Goal: Task Accomplishment & Management: Manage account settings

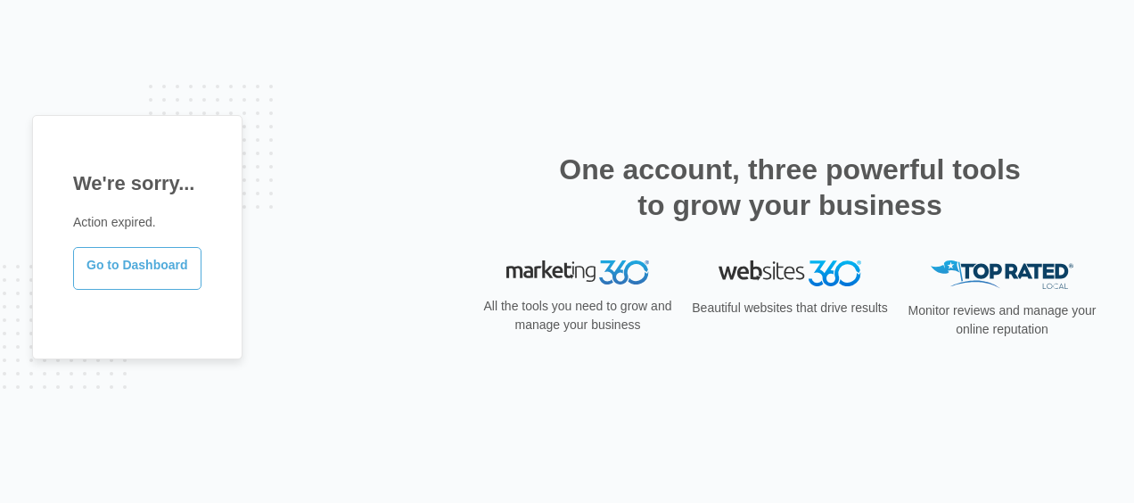
click at [103, 268] on link "Go to Dashboard" at bounding box center [137, 268] width 128 height 43
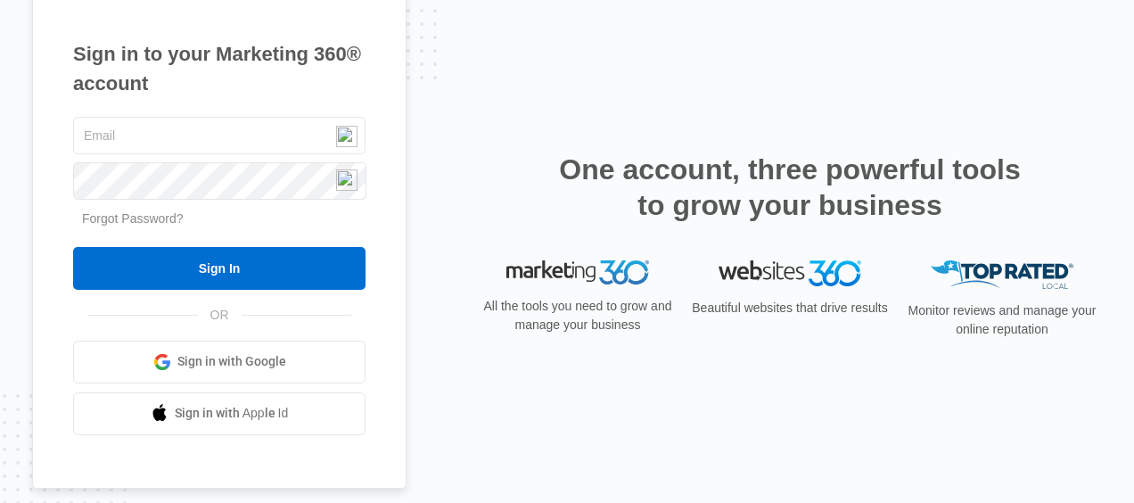
type input "rshipley@shipleylaw.com"
click at [125, 218] on link "Forgot Password?" at bounding box center [133, 218] width 102 height 14
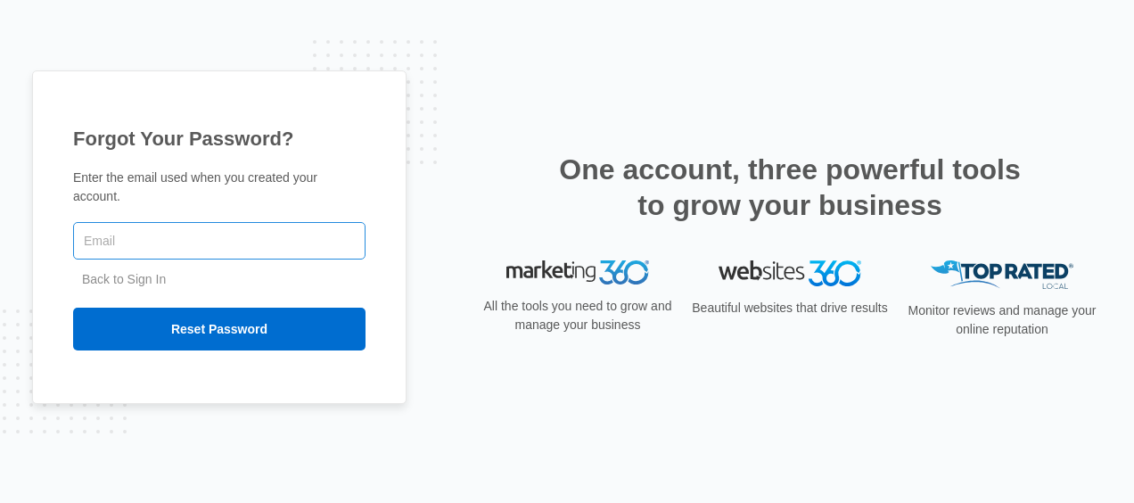
click at [127, 235] on input "text" at bounding box center [219, 240] width 292 height 37
type input "rshipley@shipleylaw.com"
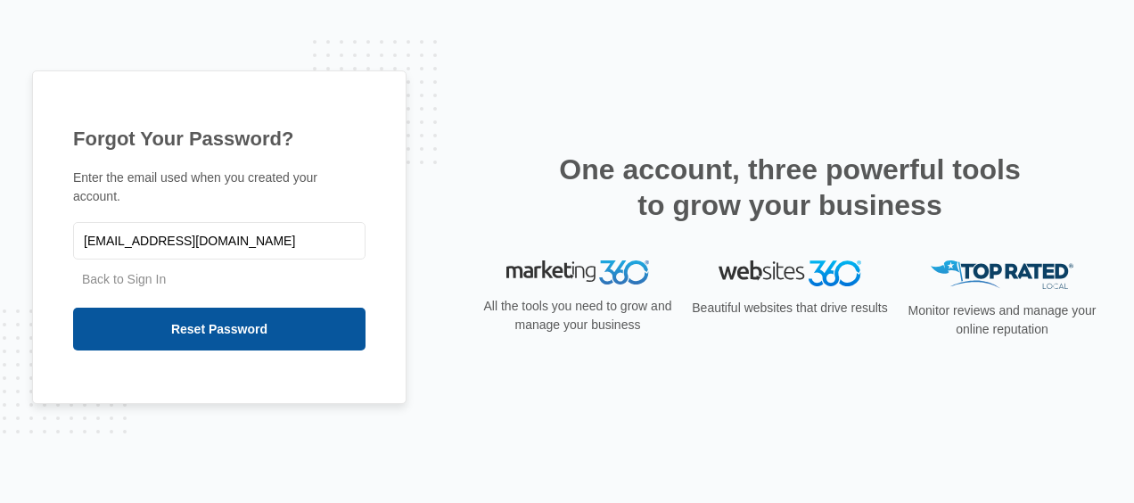
click at [170, 314] on input "Reset Password" at bounding box center [219, 329] width 292 height 43
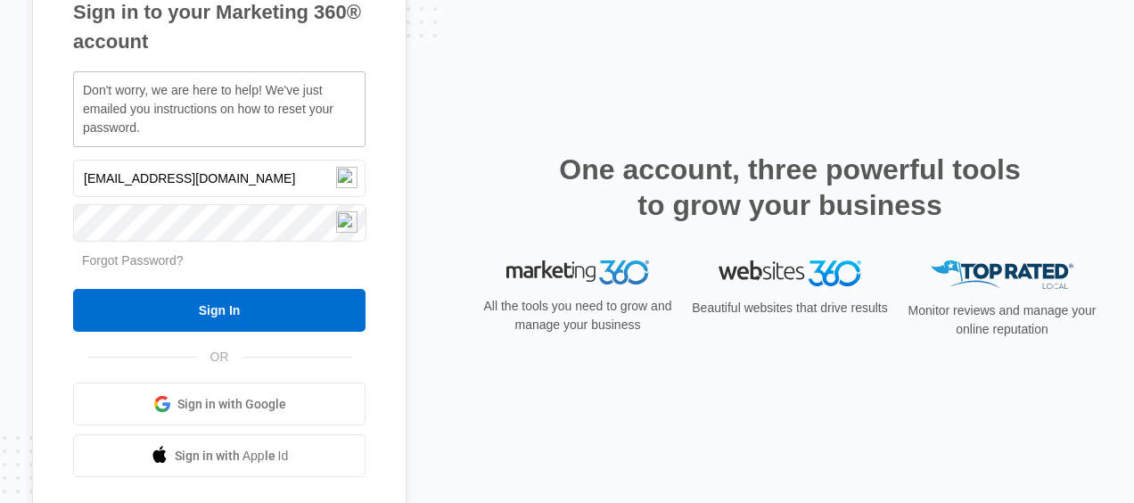
drag, startPoint x: 55, startPoint y: 387, endPoint x: 60, endPoint y: 373, distance: 14.9
click at [55, 387] on div "Sign in to your Marketing 360® account Don't worry, we are here to help! We've …" at bounding box center [219, 238] width 374 height 588
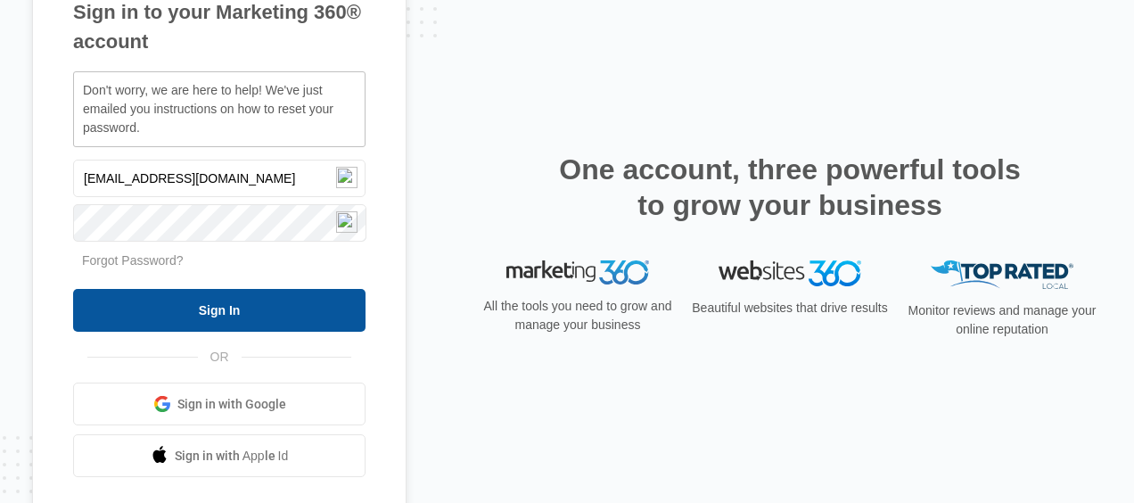
click at [212, 303] on input "Sign In" at bounding box center [219, 310] width 292 height 43
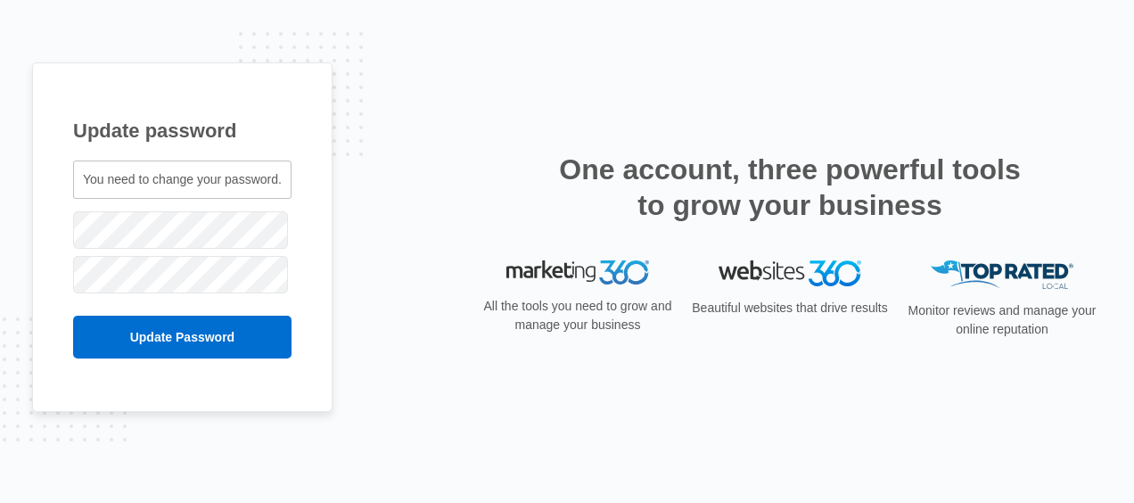
click at [194, 177] on span "You need to change your password." at bounding box center [182, 179] width 199 height 14
click at [43, 246] on div "Update password You need to change your password. rshipley@shipleylaw.com" at bounding box center [182, 237] width 300 height 350
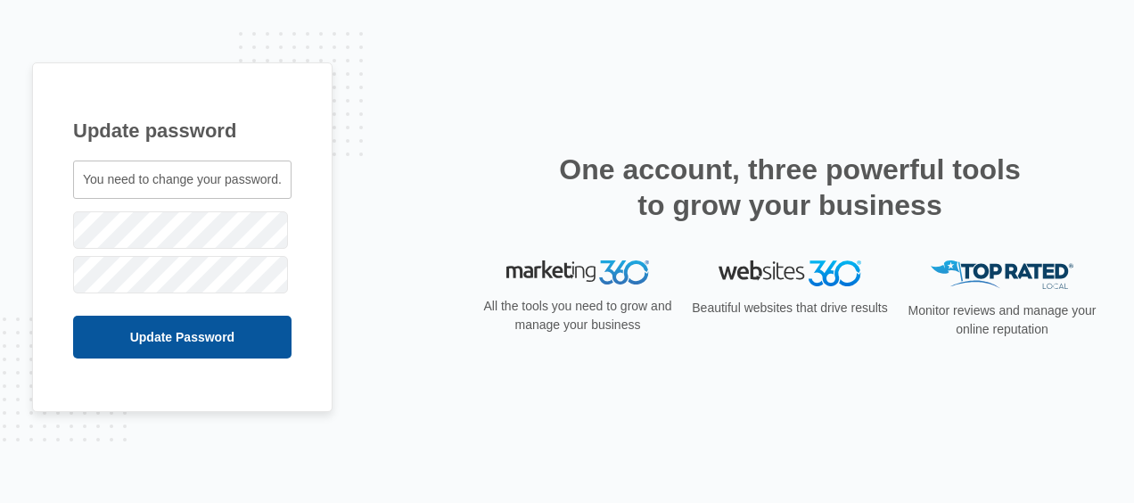
click at [157, 332] on input "Update Password" at bounding box center [182, 337] width 218 height 43
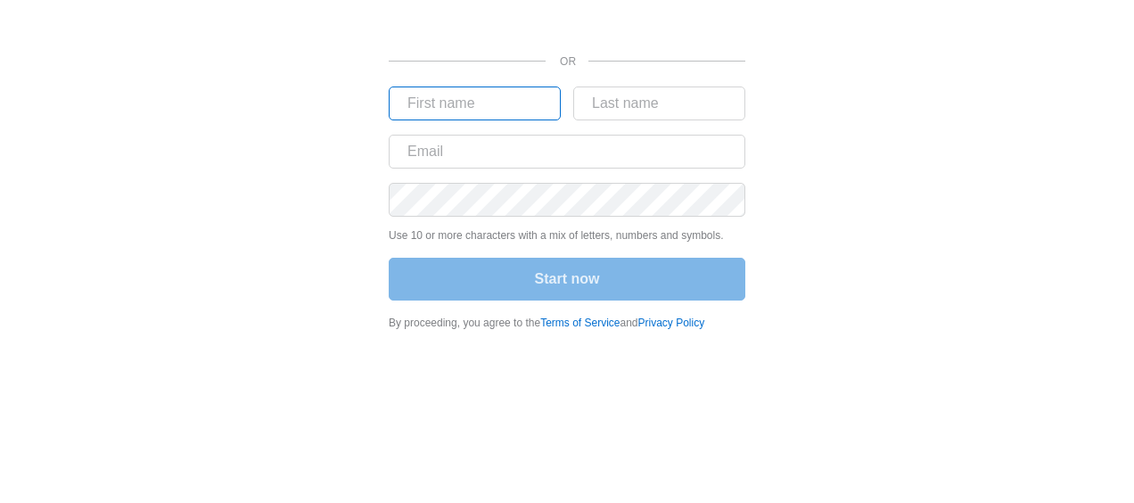
click at [490, 89] on input "text" at bounding box center [475, 103] width 172 height 34
type input "Robert"
type input "Shipley"
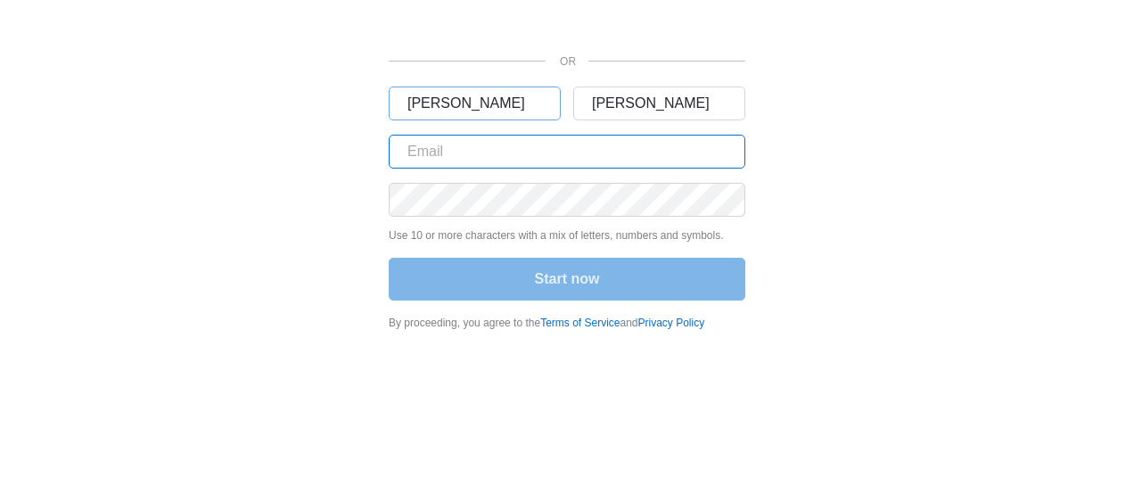
type input "[EMAIL_ADDRESS][DOMAIN_NAME]"
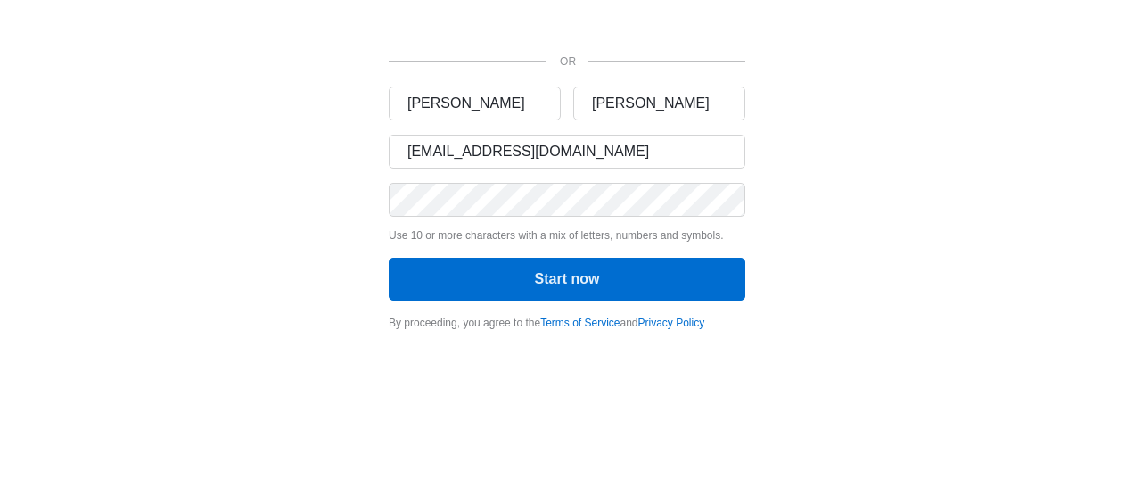
click at [267, 278] on div "OR Robert Shipley rshipley@shipleylaw.com Use 10 or more characters with a mix …" at bounding box center [567, 170] width 1070 height 341
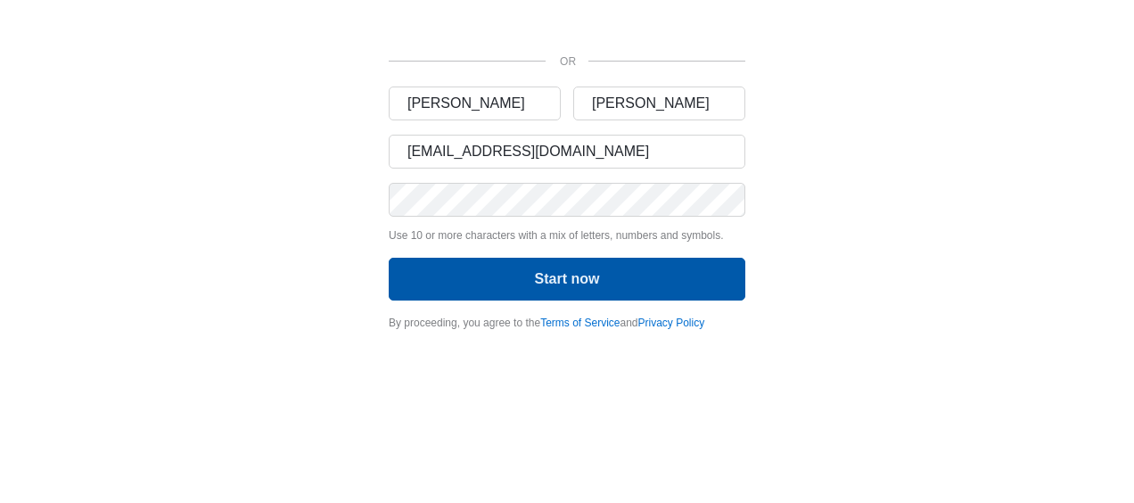
click at [548, 271] on button "Start now" at bounding box center [567, 279] width 357 height 43
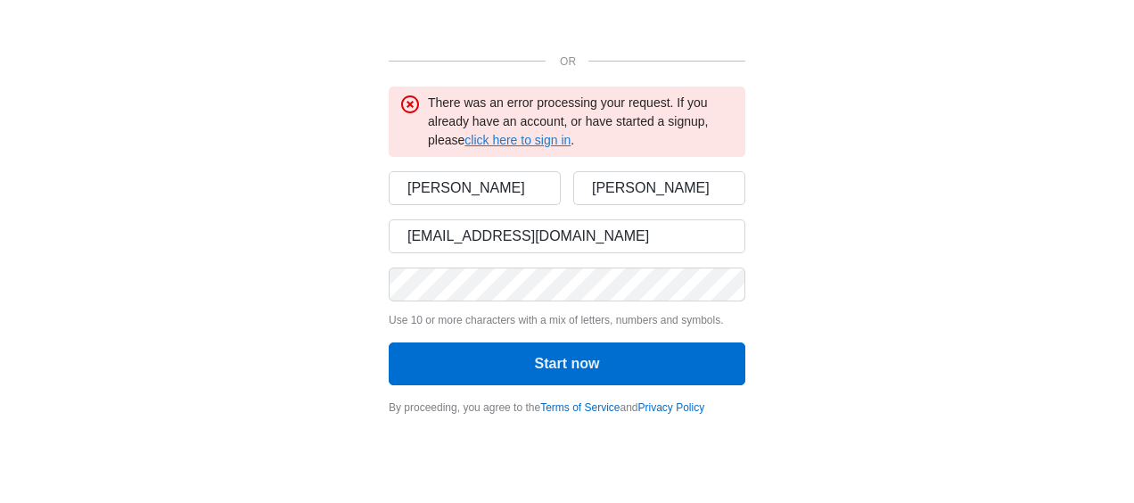
click at [514, 139] on link "click here to sign in" at bounding box center [518, 140] width 106 height 14
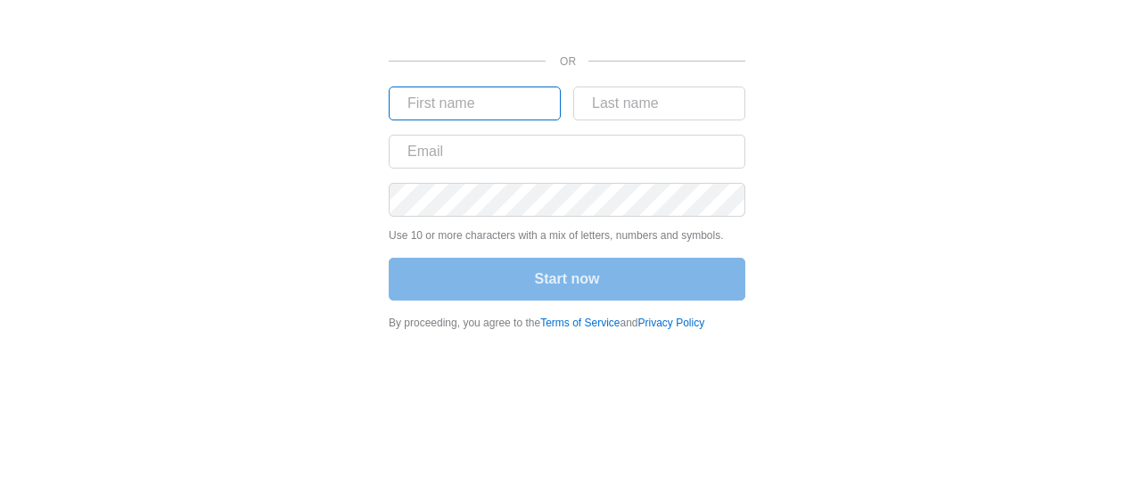
click at [496, 102] on input "text" at bounding box center [475, 103] width 172 height 34
type input "Robert"
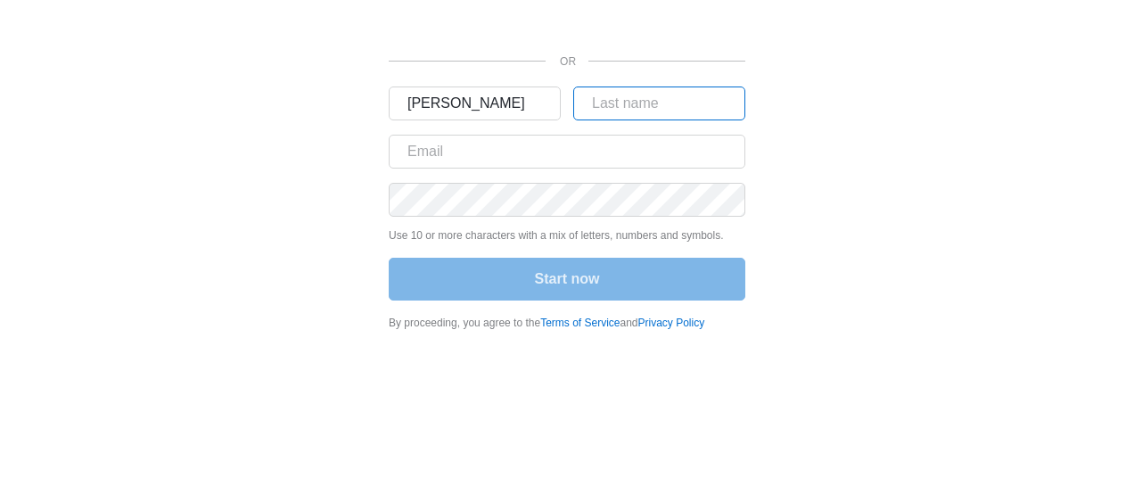
type input "Shipley"
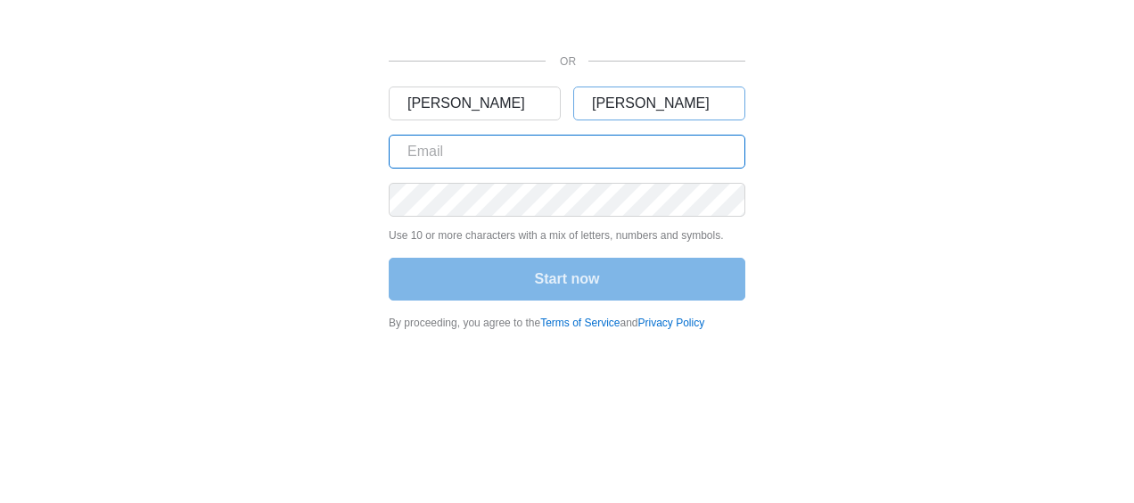
type input "rshipley@shipleylaw.com"
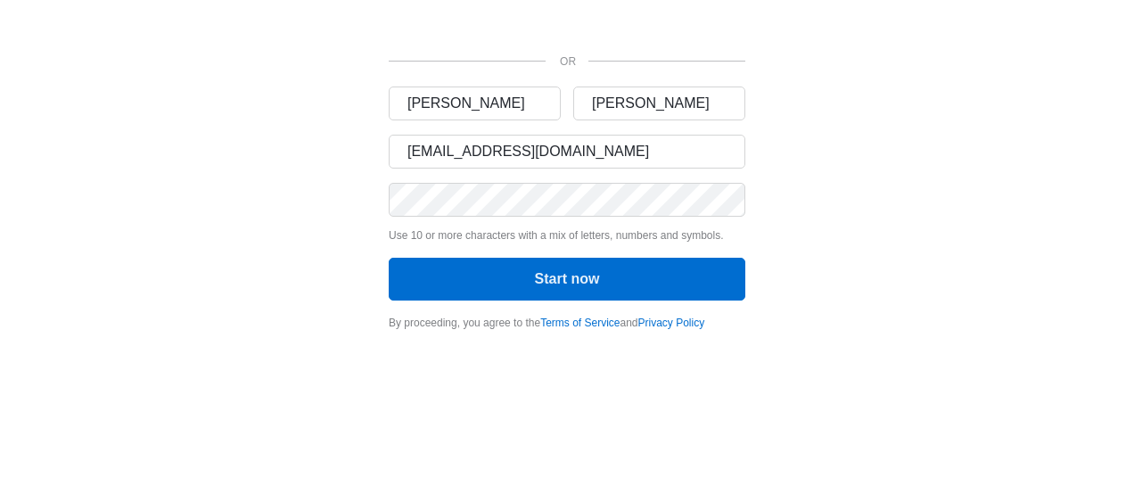
click at [218, 226] on div "OR Robert Shipley rshipley@shipleylaw.com Use 10 or more characters with a mix …" at bounding box center [567, 170] width 1070 height 341
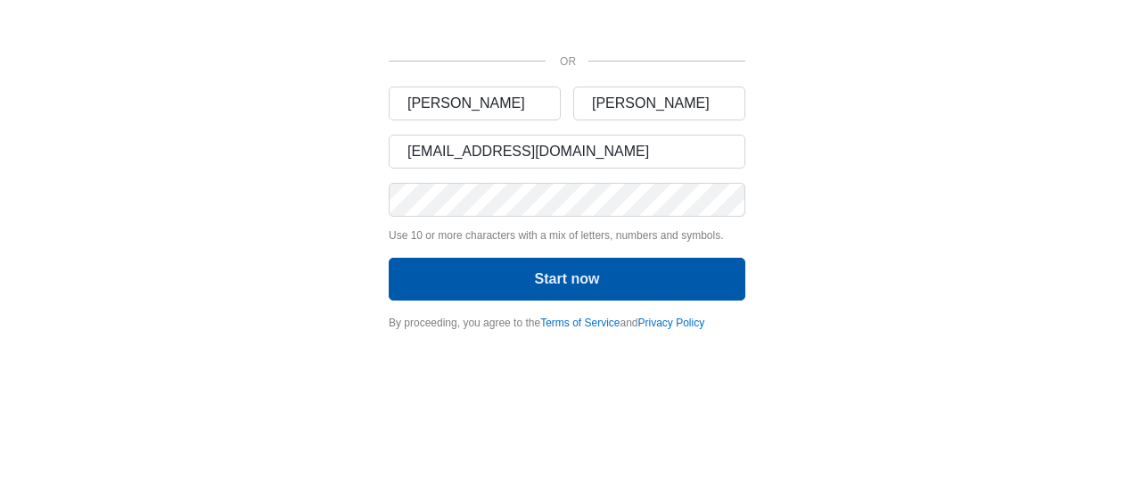
click at [555, 275] on button "Start now" at bounding box center [567, 279] width 357 height 43
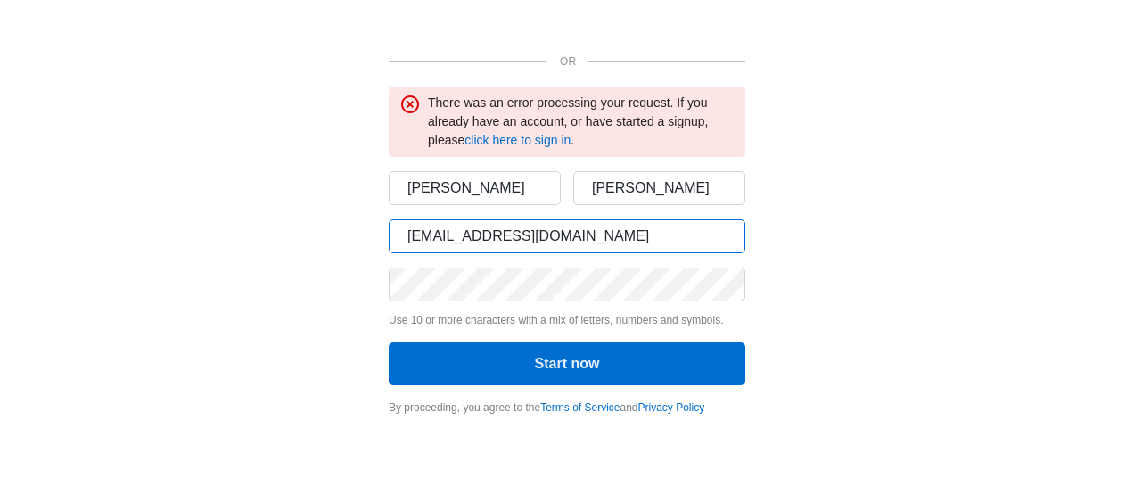
click at [485, 242] on input "[EMAIL_ADDRESS][DOMAIN_NAME]" at bounding box center [567, 236] width 357 height 34
click at [324, 379] on div "OR There was an error processing your request. If you already have an account, …" at bounding box center [567, 213] width 1070 height 426
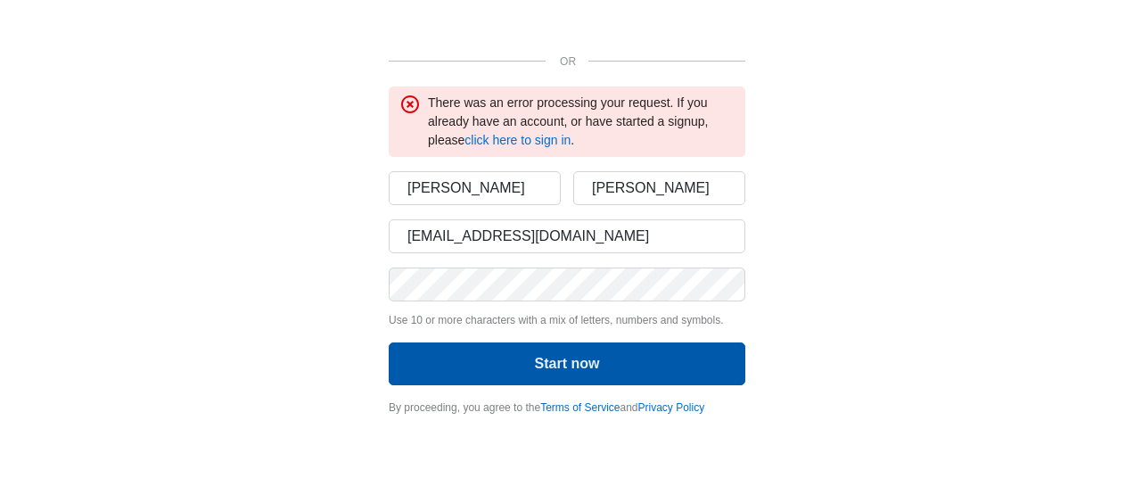
click at [542, 364] on button "Start now" at bounding box center [567, 363] width 357 height 43
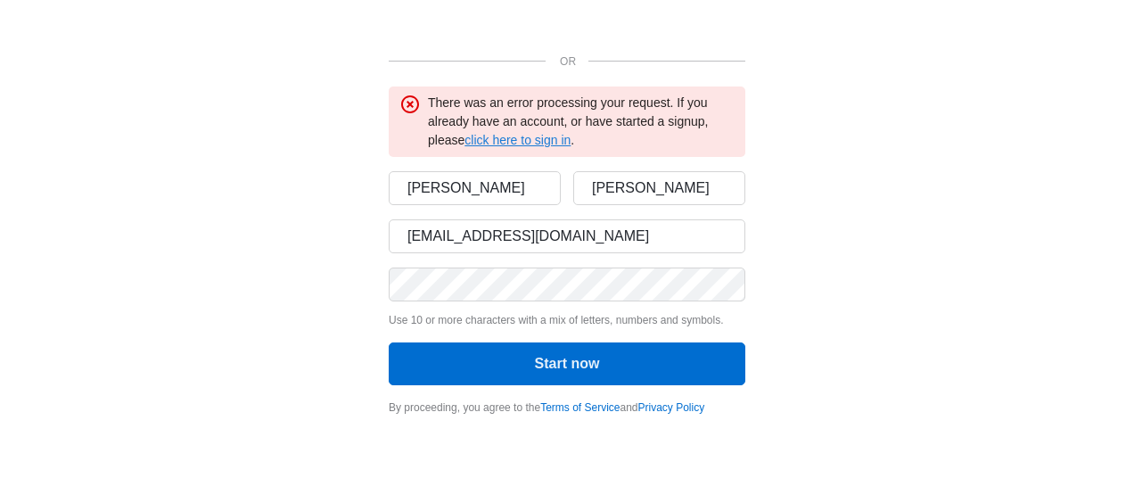
click at [536, 136] on link "click here to sign in" at bounding box center [518, 140] width 106 height 14
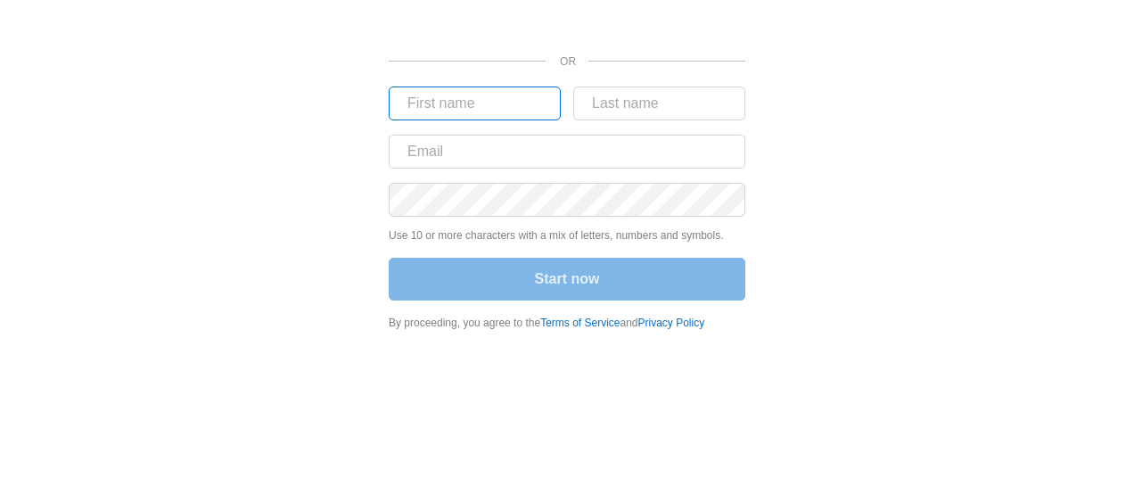
click at [503, 103] on input "text" at bounding box center [475, 103] width 172 height 34
type input "Robert"
type input "Shipley"
type input "[EMAIL_ADDRESS][DOMAIN_NAME]"
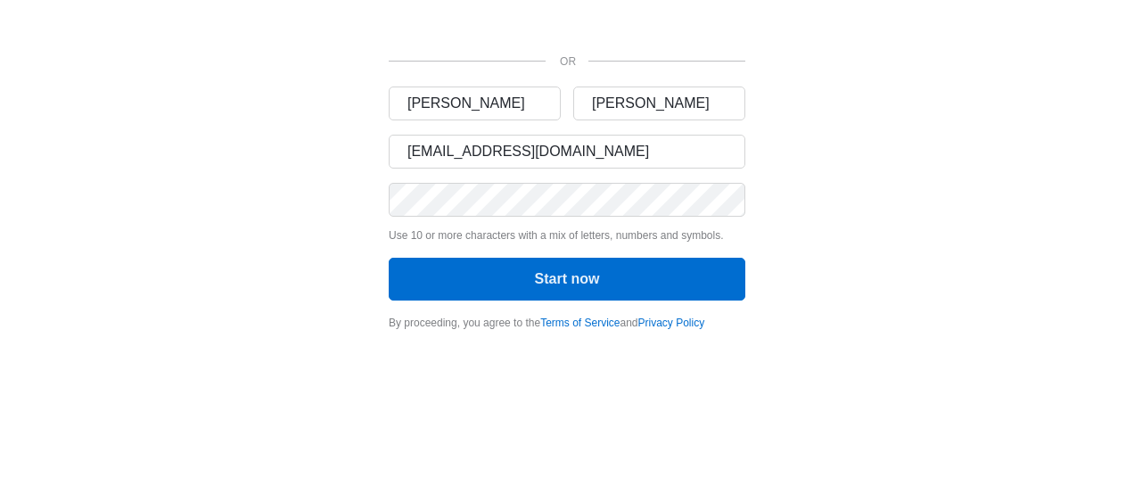
click at [373, 289] on div "OR Robert Shipley rshipley@shipleylaw.com Use 10 or more characters with a mix …" at bounding box center [567, 170] width 1070 height 341
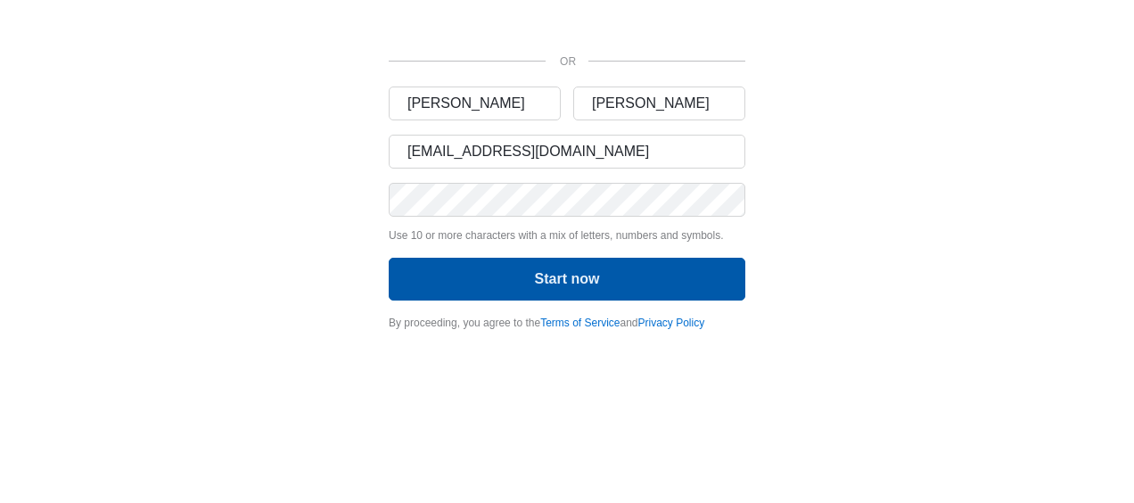
click at [523, 276] on button "Start now" at bounding box center [567, 279] width 357 height 43
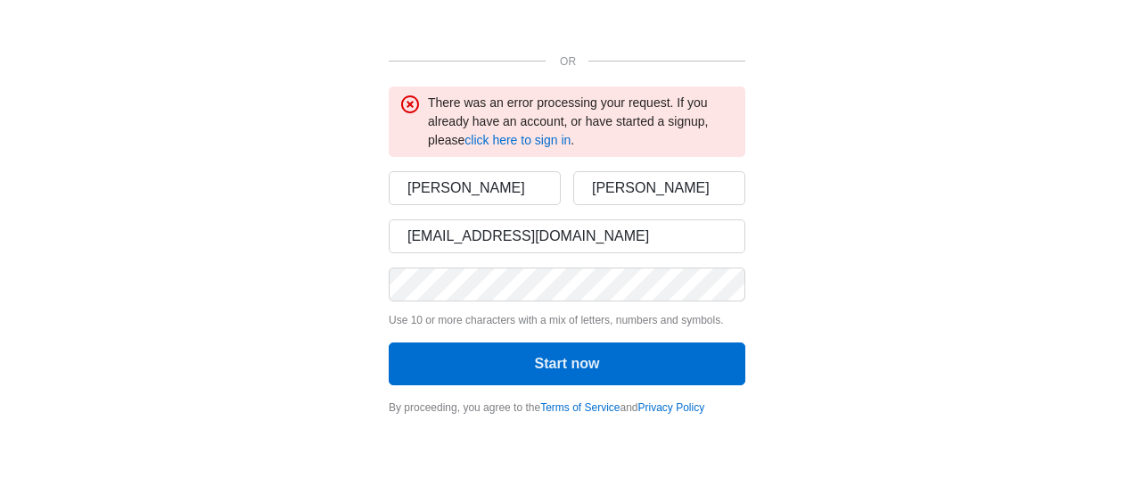
click at [346, 264] on div "OR There was an error processing your request. If you already have an account, …" at bounding box center [567, 213] width 1070 height 426
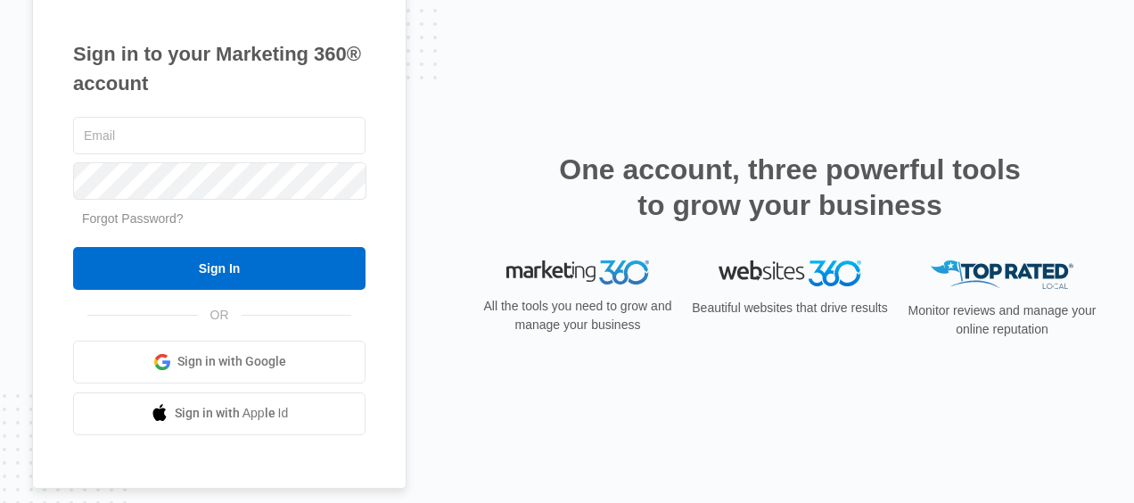
type input "[EMAIL_ADDRESS][DOMAIN_NAME]"
click at [67, 203] on div "Sign in to your Marketing 360® account [EMAIL_ADDRESS][DOMAIN_NAME] Forgot Pass…" at bounding box center [219, 237] width 374 height 503
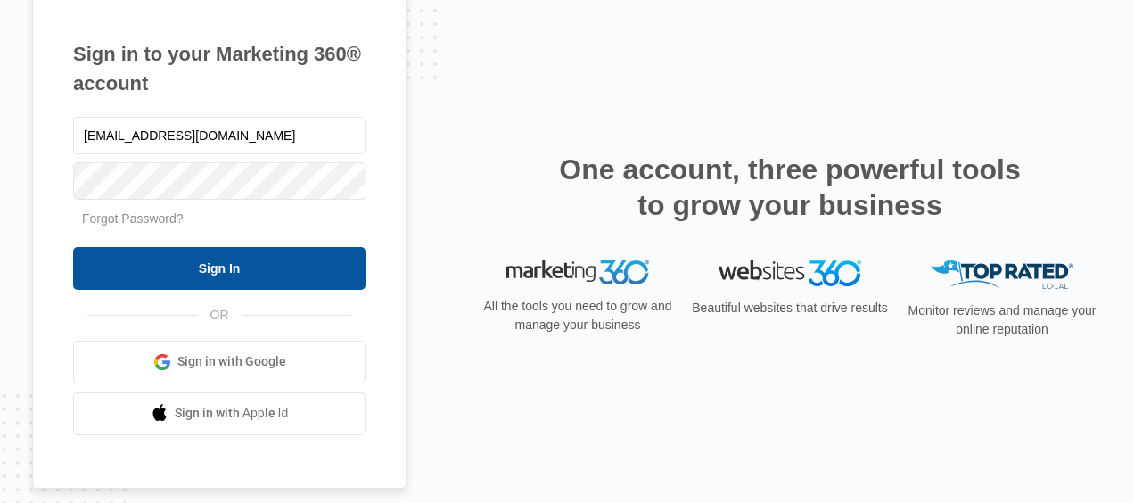
click at [197, 282] on input "Sign In" at bounding box center [219, 268] width 292 height 43
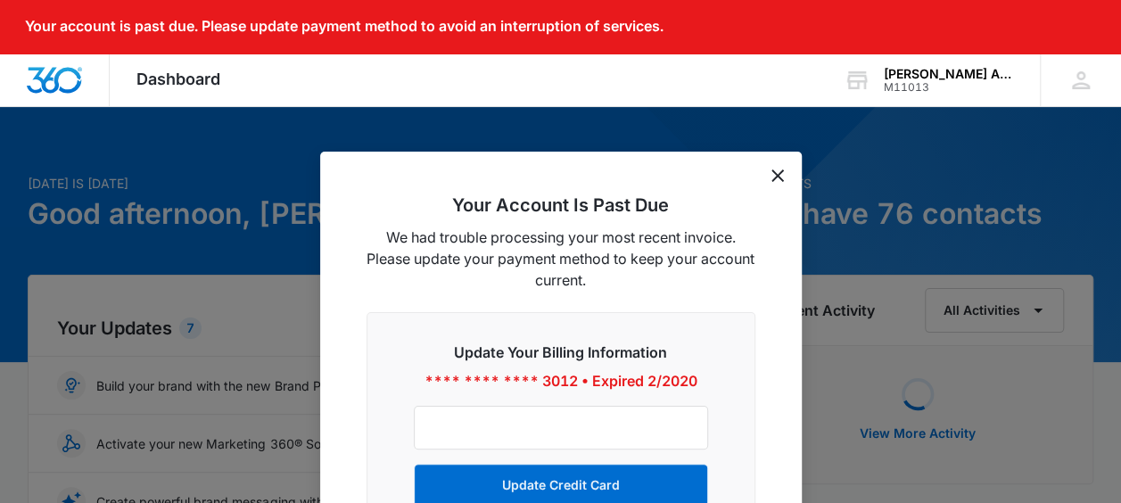
scroll to position [89, 0]
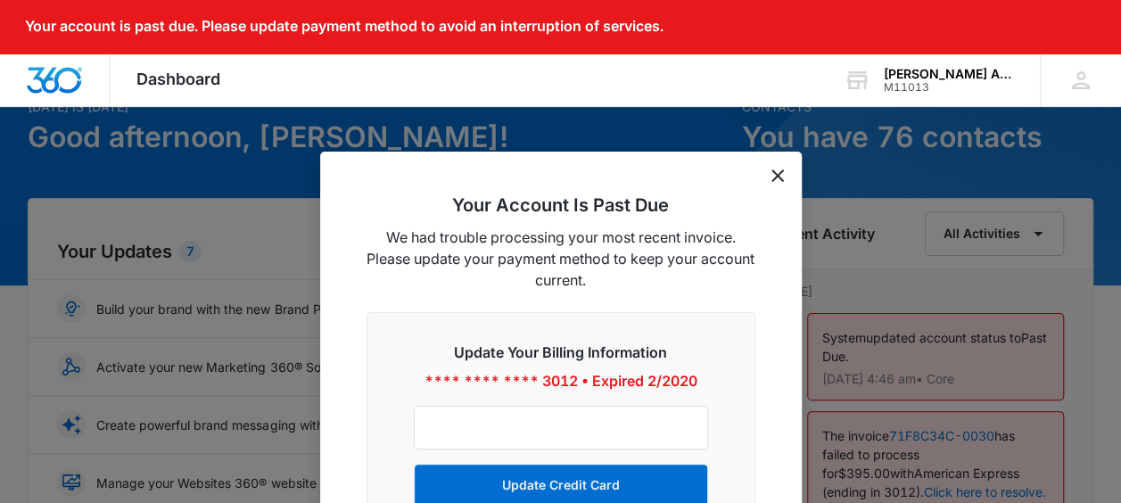
click at [776, 175] on icon "dismiss this dialog" at bounding box center [777, 175] width 12 height 12
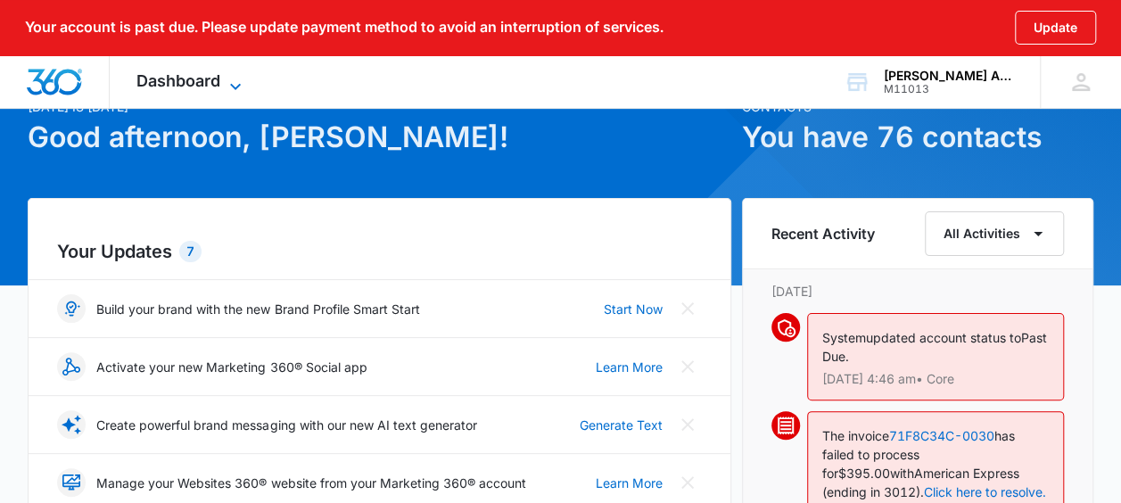
click at [186, 81] on span "Dashboard" at bounding box center [178, 80] width 84 height 19
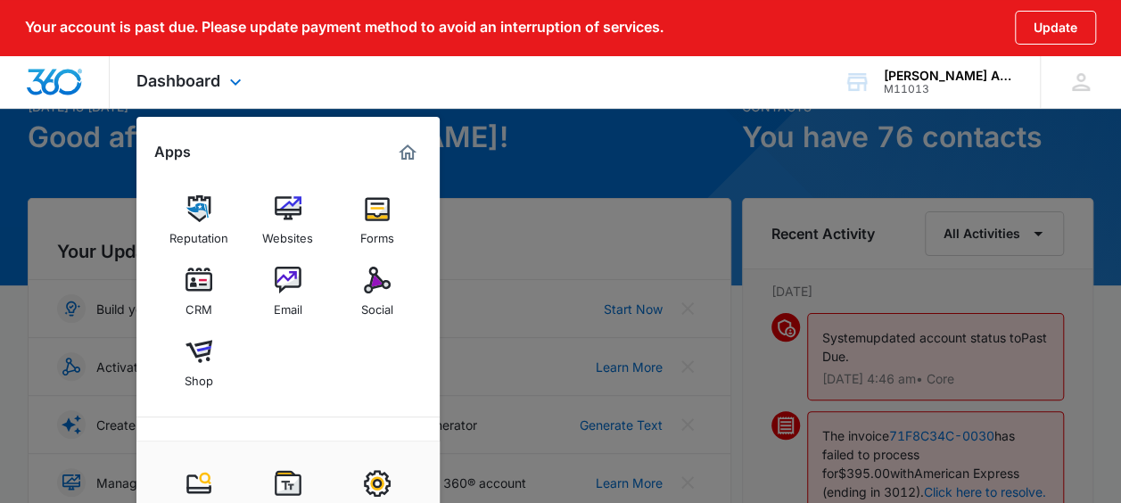
click at [485, 95] on div "Dashboard Apps Reputation Websites Forms CRM Email Social Shop Payments POS Con…" at bounding box center [560, 81] width 1121 height 53
click at [567, 177] on div at bounding box center [560, 251] width 1121 height 503
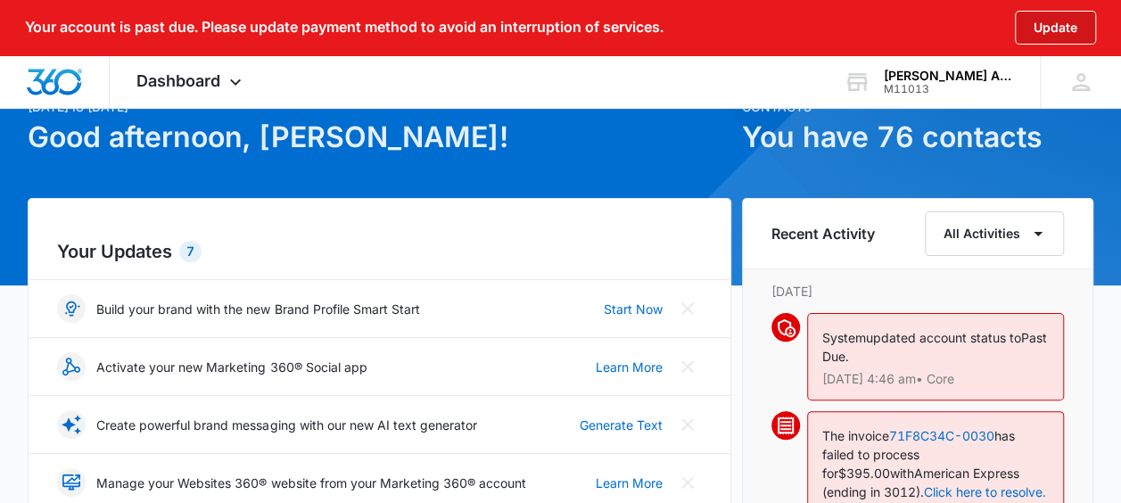
click at [1036, 23] on button "Update" at bounding box center [1055, 28] width 81 height 34
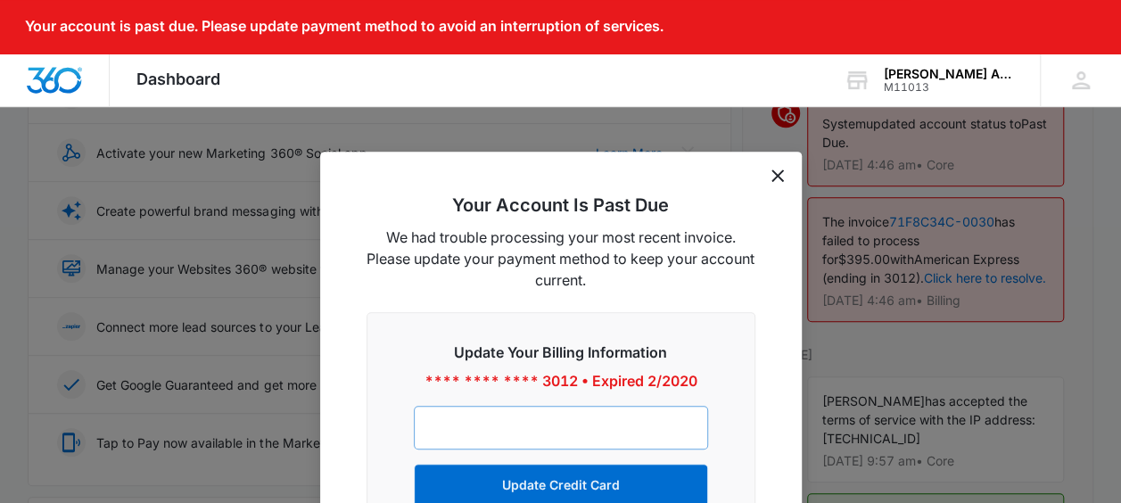
scroll to position [357, 0]
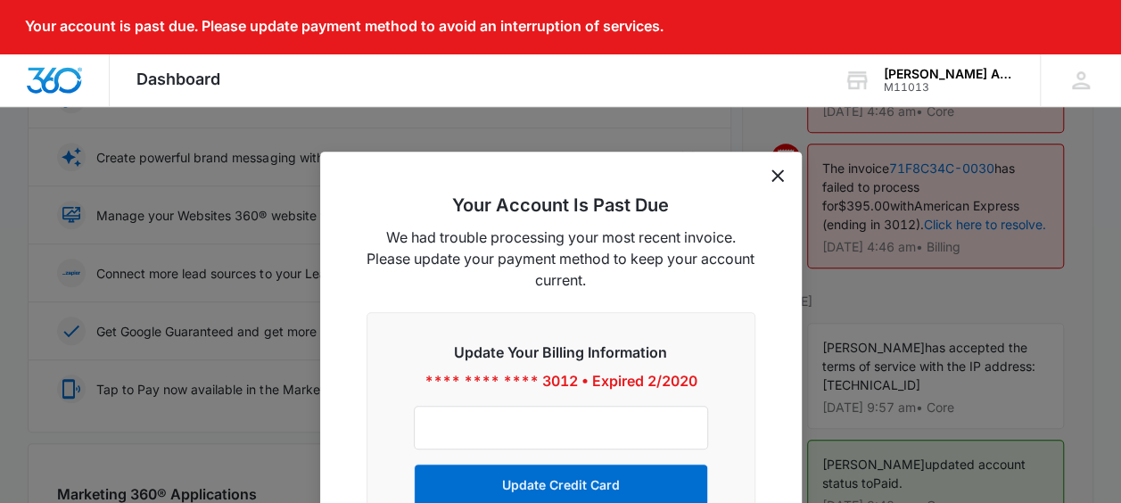
click at [776, 176] on icon "dismiss this dialog" at bounding box center [777, 175] width 12 height 12
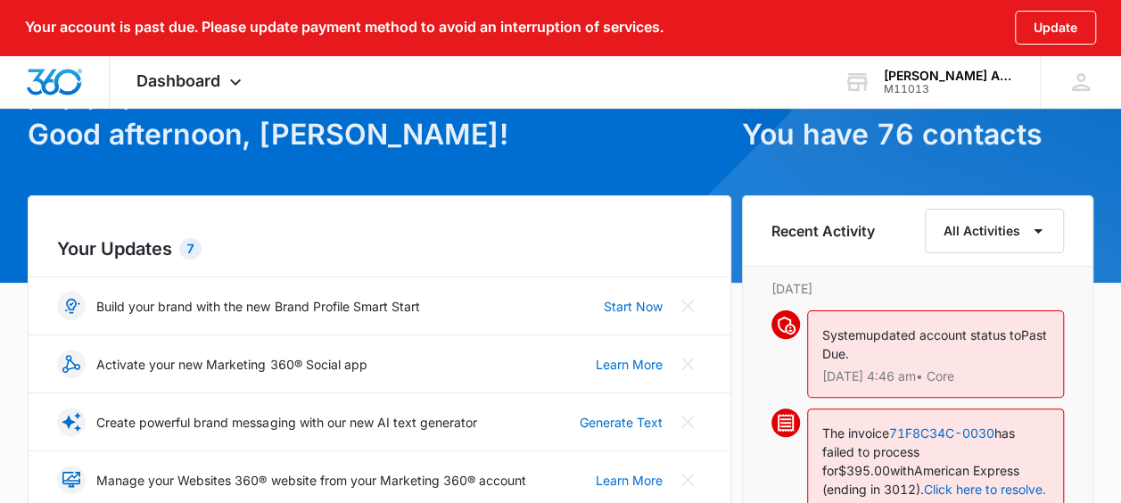
scroll to position [89, 0]
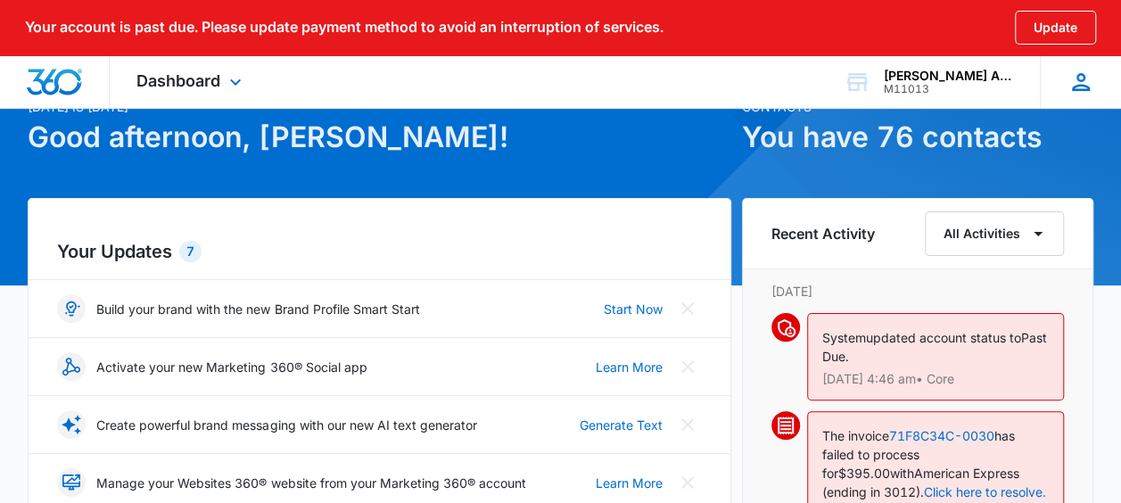
click at [1086, 80] on icon at bounding box center [1080, 82] width 27 height 27
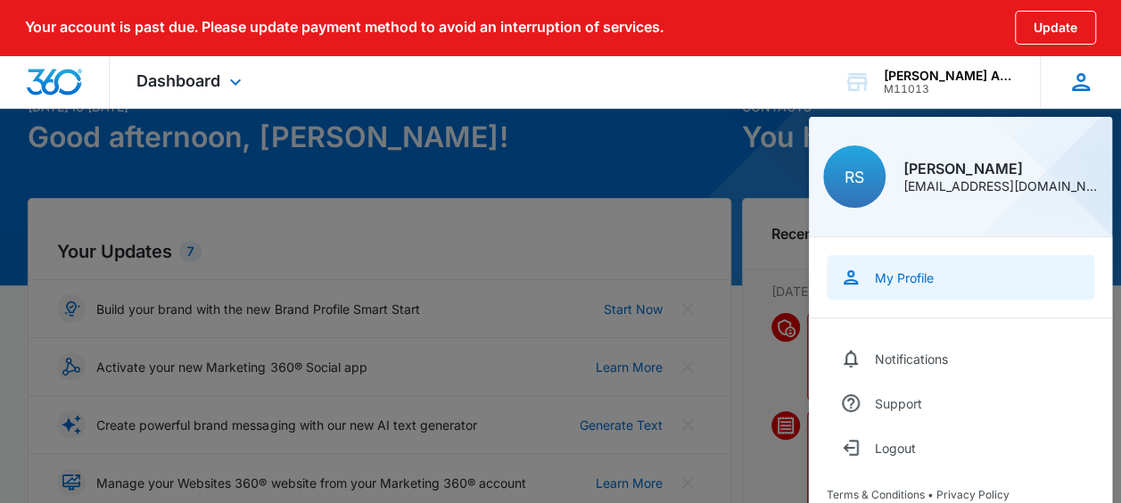
click at [895, 280] on div "My Profile" at bounding box center [904, 277] width 59 height 15
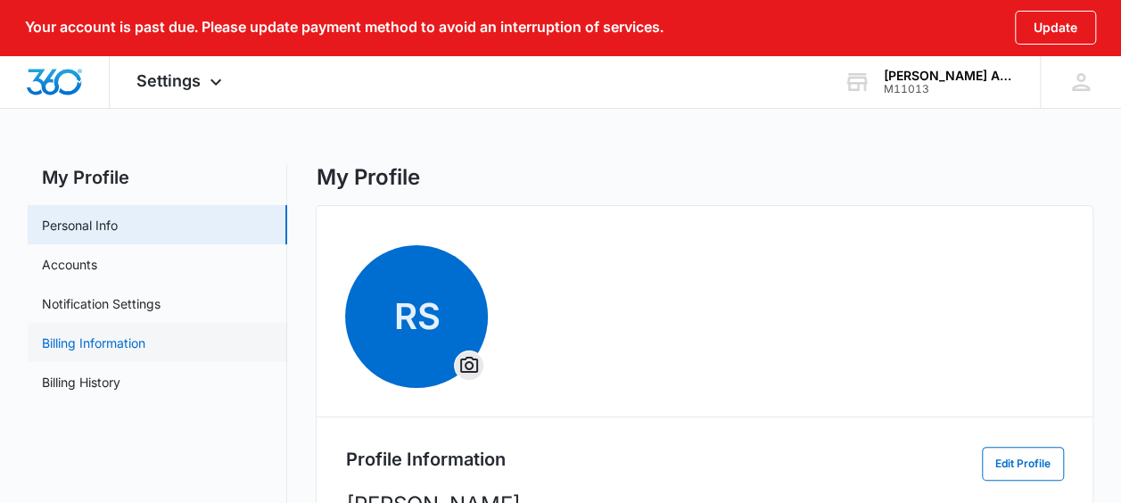
click at [114, 341] on link "Billing Information" at bounding box center [93, 342] width 103 height 19
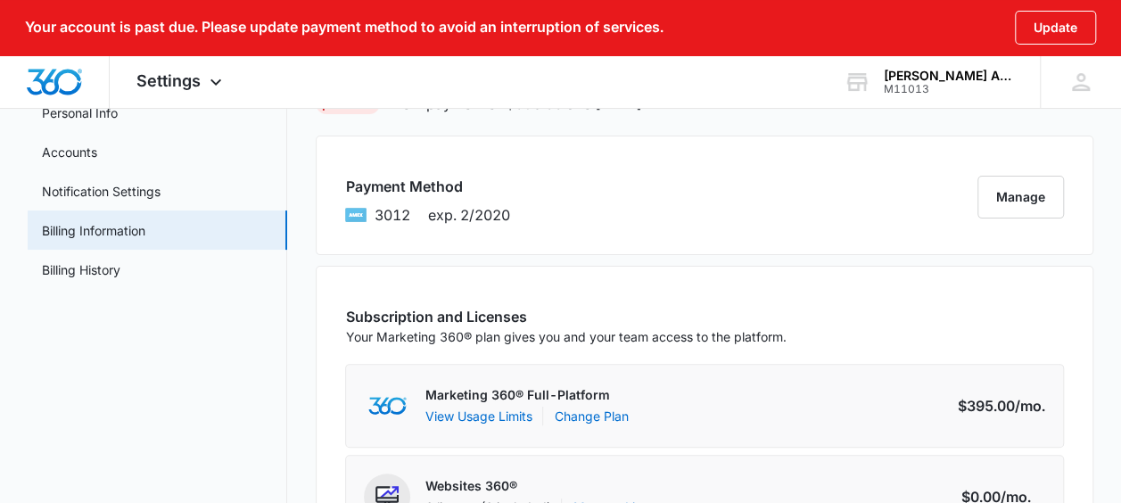
scroll to position [89, 0]
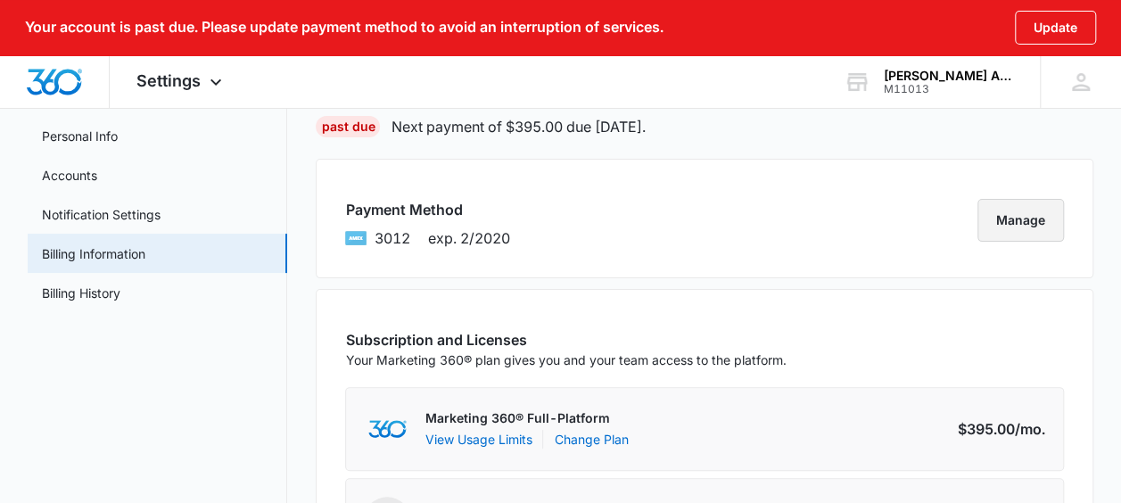
click at [1005, 228] on button "Manage" at bounding box center [1020, 220] width 86 height 43
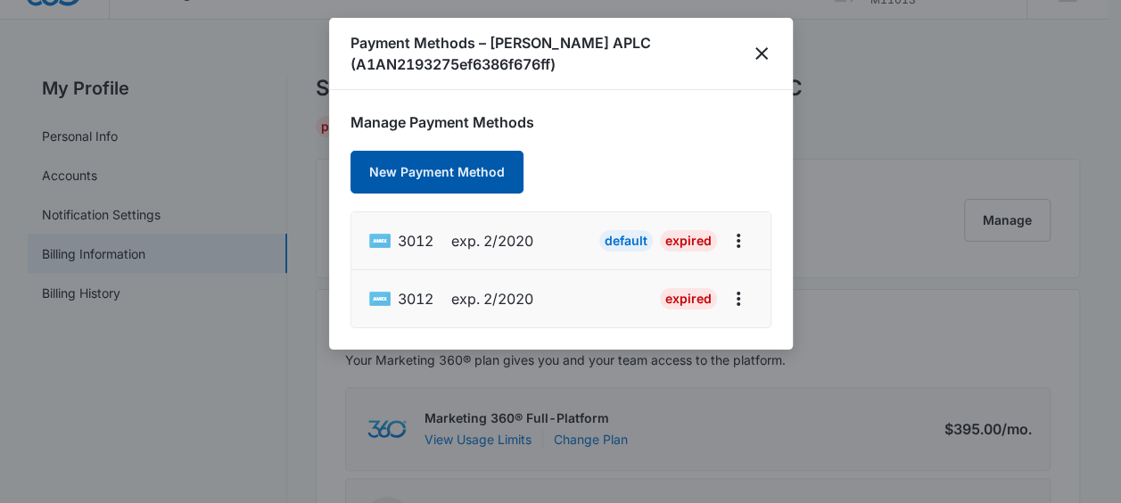
click at [391, 163] on button "New Payment Method" at bounding box center [436, 172] width 173 height 43
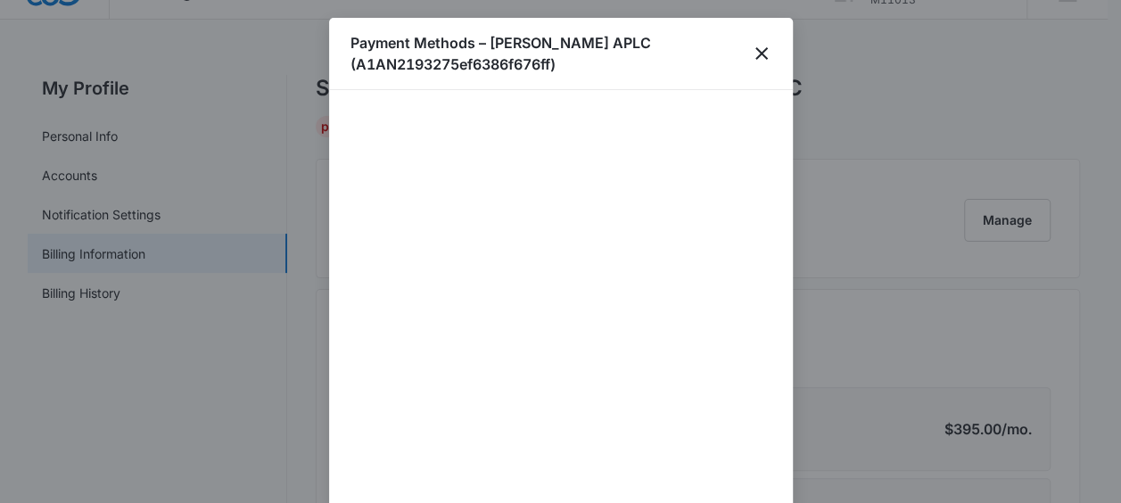
scroll to position [178, 0]
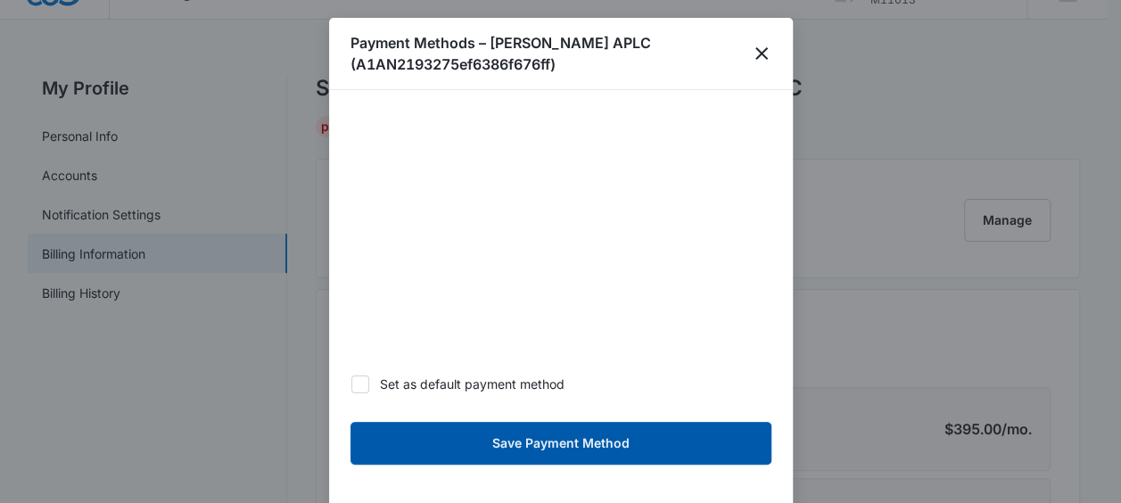
click at [552, 445] on button "Save Payment Method" at bounding box center [560, 443] width 421 height 43
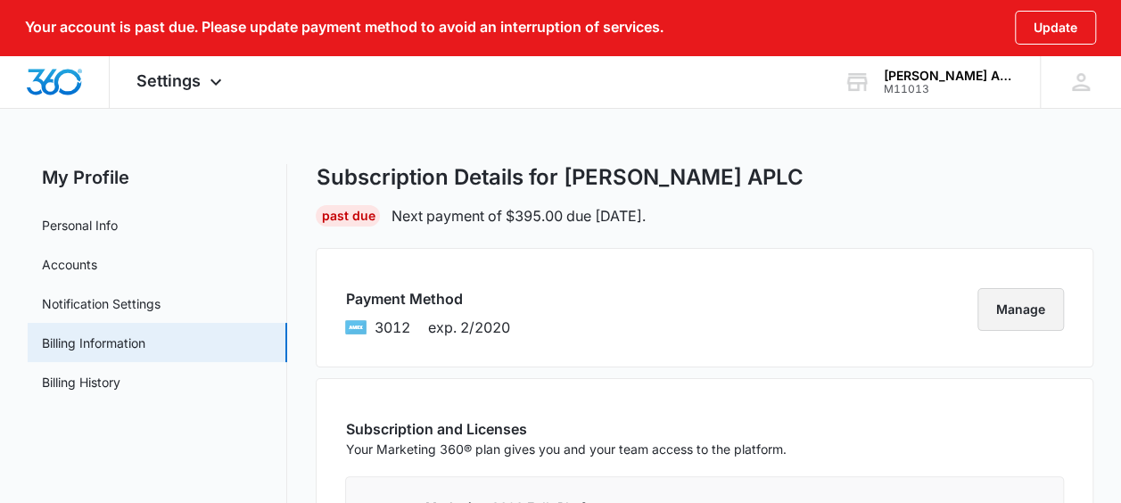
click at [1015, 311] on button "Manage" at bounding box center [1020, 309] width 86 height 43
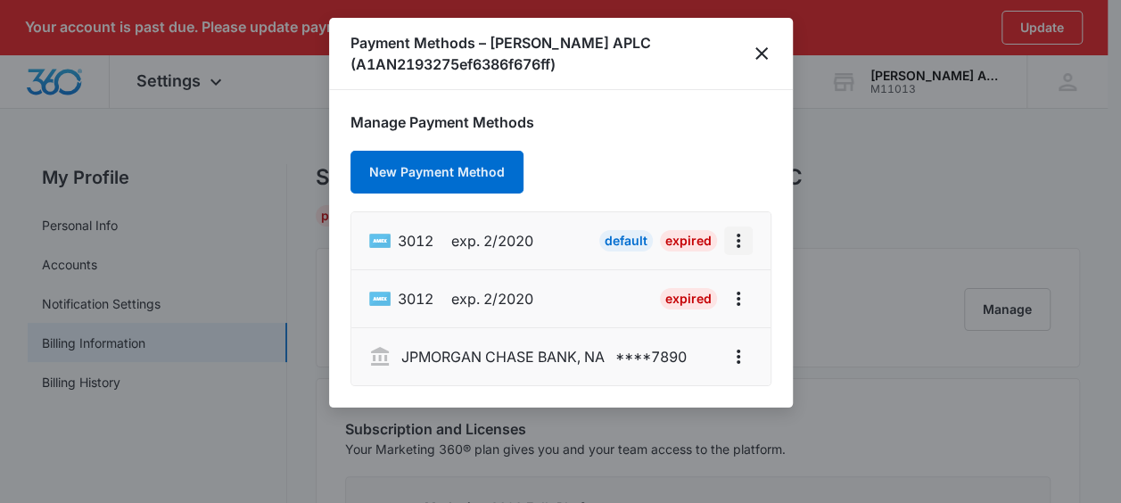
click at [742, 243] on icon "actions.viewMore" at bounding box center [738, 240] width 21 height 21
click at [489, 361] on p "JPMORGAN CHASE BANK, NA" at bounding box center [502, 356] width 203 height 21
click at [517, 341] on li "JPMORGAN CHASE BANK, NA **** 7890" at bounding box center [560, 356] width 419 height 57
click at [735, 351] on icon "actions.viewMore" at bounding box center [738, 356] width 21 height 21
click at [656, 351] on p "**** 7890" at bounding box center [650, 356] width 71 height 21
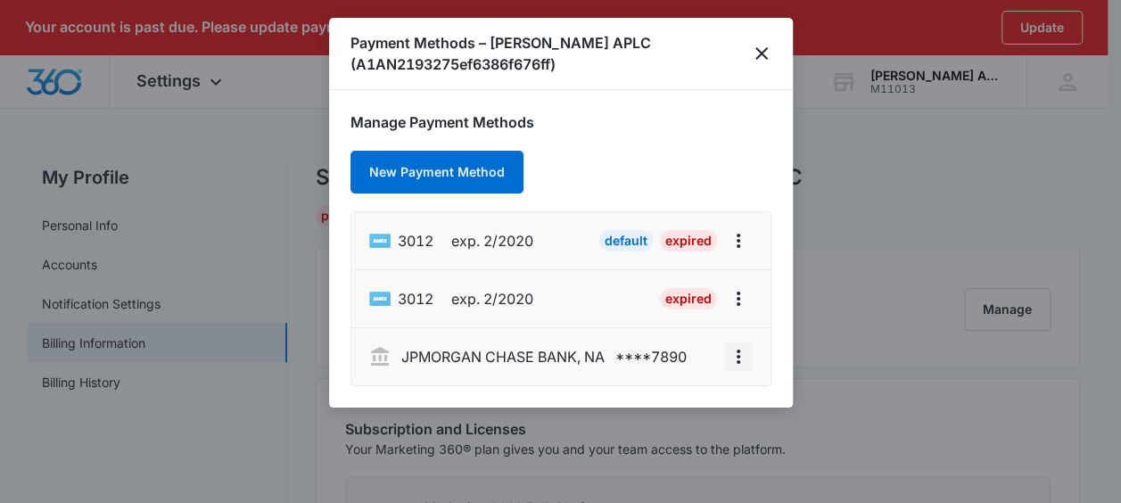
click at [740, 354] on icon "actions.viewMore" at bounding box center [738, 356] width 21 height 21
click at [682, 301] on div "Set As Default" at bounding box center [667, 307] width 84 height 12
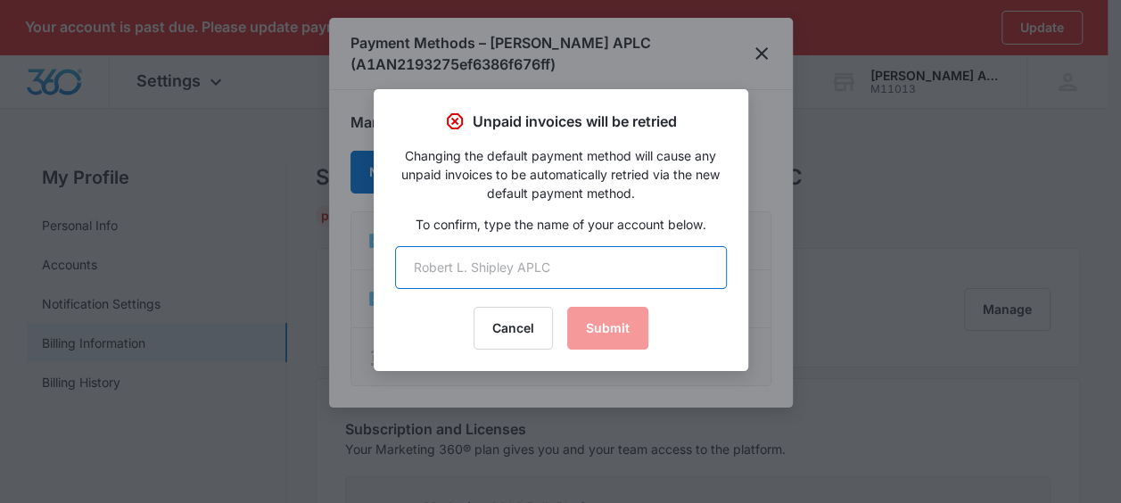
click at [464, 265] on input "text" at bounding box center [561, 267] width 332 height 43
click at [610, 288] on input "Robert L Shipley APLC" at bounding box center [561, 267] width 332 height 43
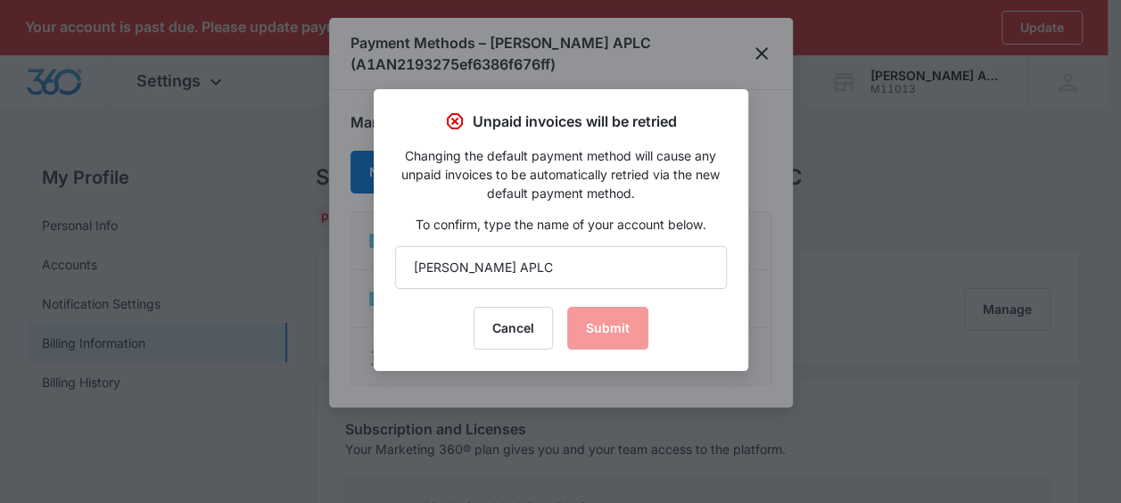
click at [602, 332] on div "Cancel Submit" at bounding box center [561, 328] width 332 height 43
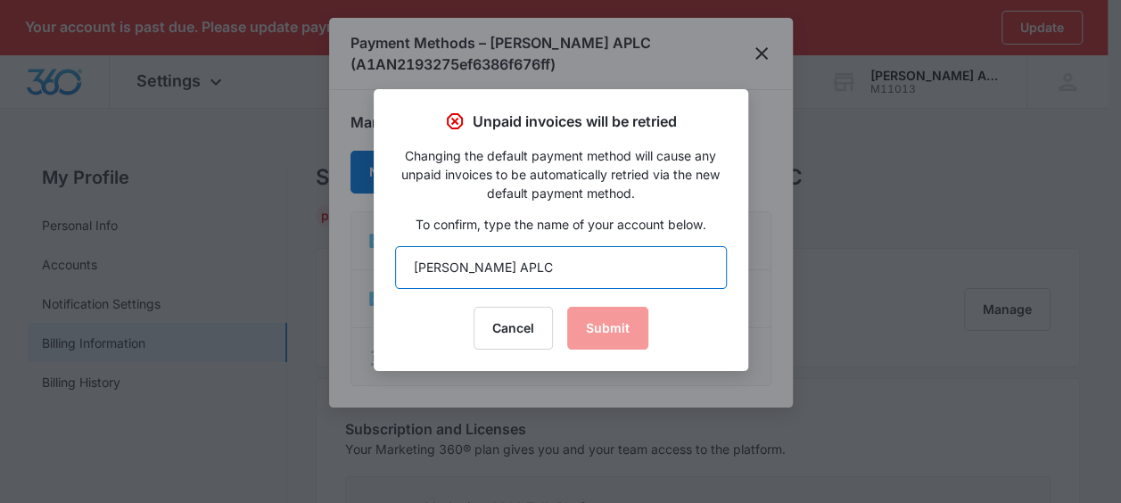
click at [552, 269] on input "Robert L Shipley APLC" at bounding box center [561, 267] width 332 height 43
drag, startPoint x: 552, startPoint y: 269, endPoint x: 515, endPoint y: 269, distance: 36.6
click at [515, 269] on input "Robert L Shipley APLC" at bounding box center [561, 267] width 332 height 43
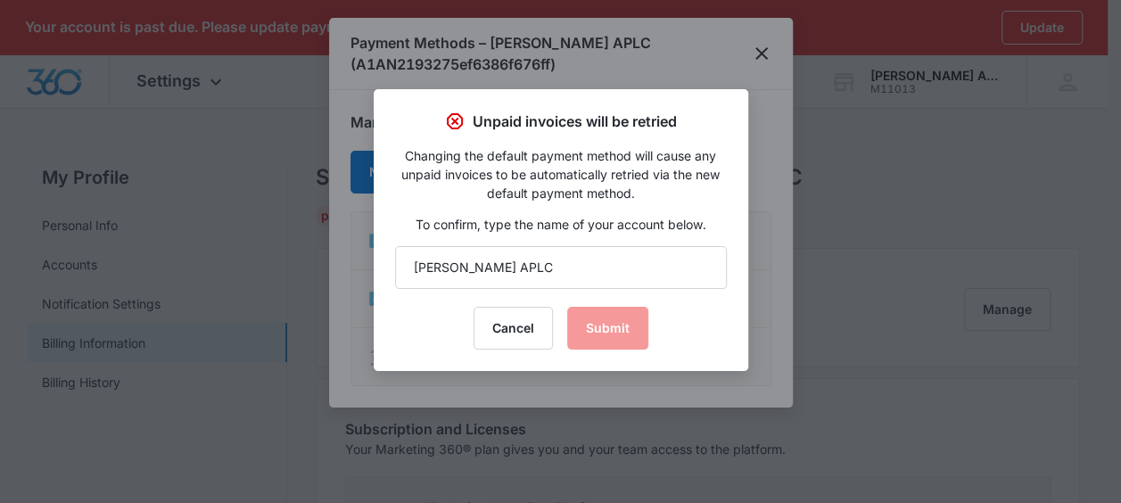
click at [578, 335] on div "Cancel Submit" at bounding box center [561, 328] width 332 height 43
click at [579, 335] on div "Cancel Submit" at bounding box center [561, 328] width 332 height 43
click at [593, 330] on div "Cancel Submit" at bounding box center [561, 328] width 332 height 43
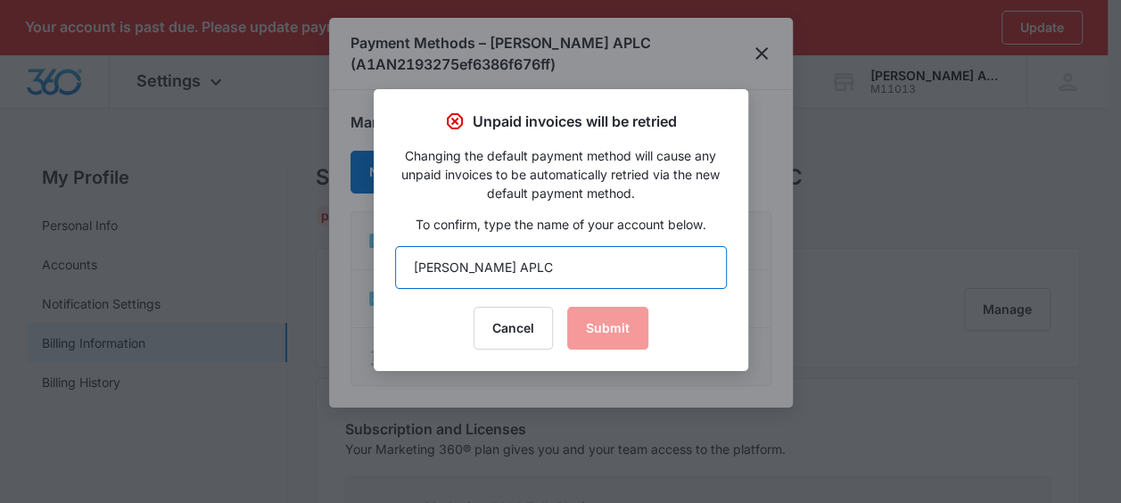
click at [514, 267] on input "Robert L Shipley APLC" at bounding box center [561, 267] width 332 height 43
click at [551, 267] on input "Robert L Shipley APLC" at bounding box center [561, 267] width 332 height 43
click at [545, 266] on input "Robert L Shipley APLC" at bounding box center [561, 267] width 332 height 43
type input "Robert L Shipley APLC"
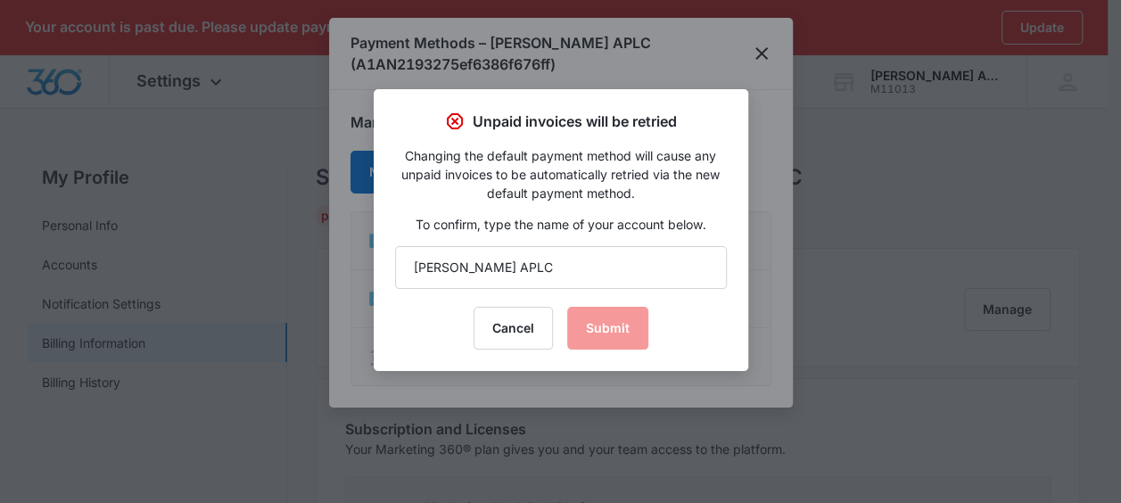
click at [628, 329] on div "Cancel Submit" at bounding box center [561, 328] width 332 height 43
click at [628, 332] on div "Cancel Submit" at bounding box center [561, 328] width 332 height 43
click at [757, 54] on div at bounding box center [560, 251] width 1121 height 503
click at [515, 339] on button "Cancel" at bounding box center [512, 328] width 79 height 43
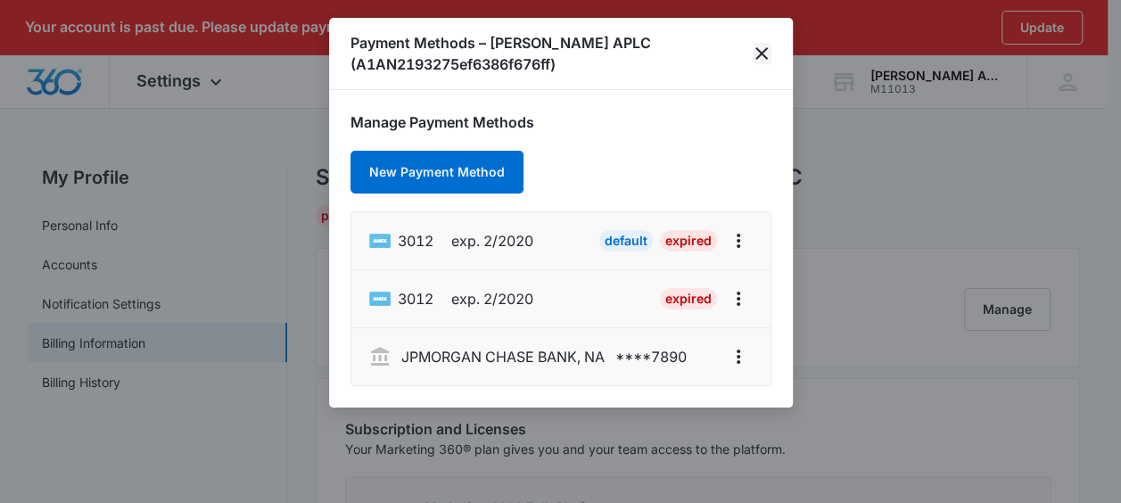
drag, startPoint x: 766, startPoint y: 46, endPoint x: 758, endPoint y: 70, distance: 24.5
click at [766, 47] on icon "close" at bounding box center [761, 53] width 21 height 21
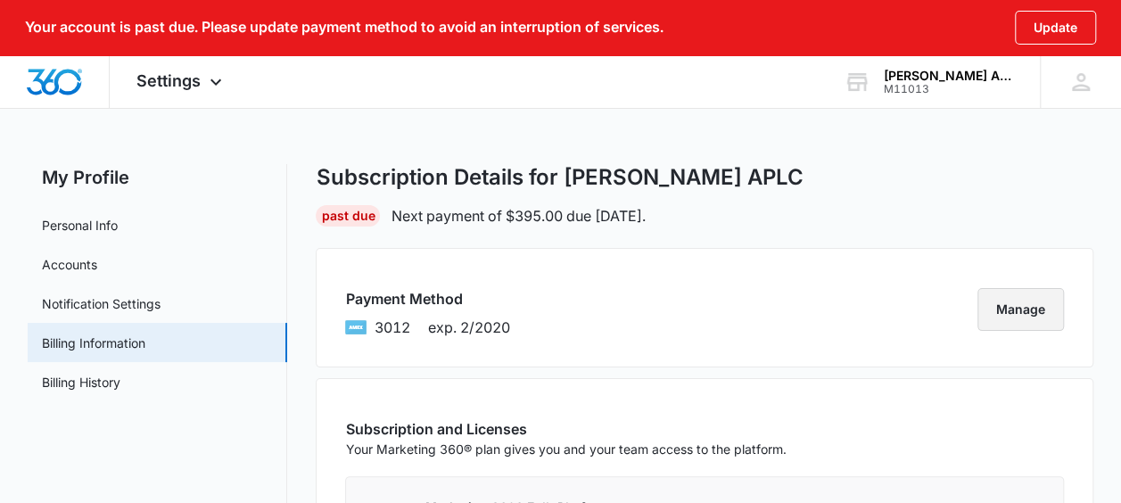
click at [1014, 308] on button "Manage" at bounding box center [1020, 309] width 86 height 43
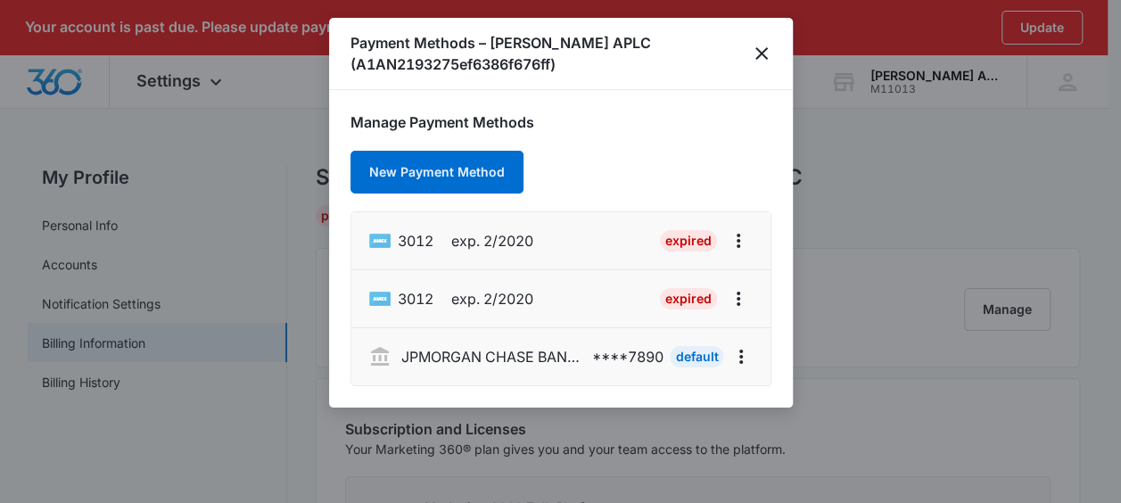
click at [489, 361] on p "JPMORGAN CHASE BANK, NA" at bounding box center [491, 356] width 180 height 21
click at [760, 46] on icon "close" at bounding box center [761, 53] width 21 height 21
